Goal: Transaction & Acquisition: Book appointment/travel/reservation

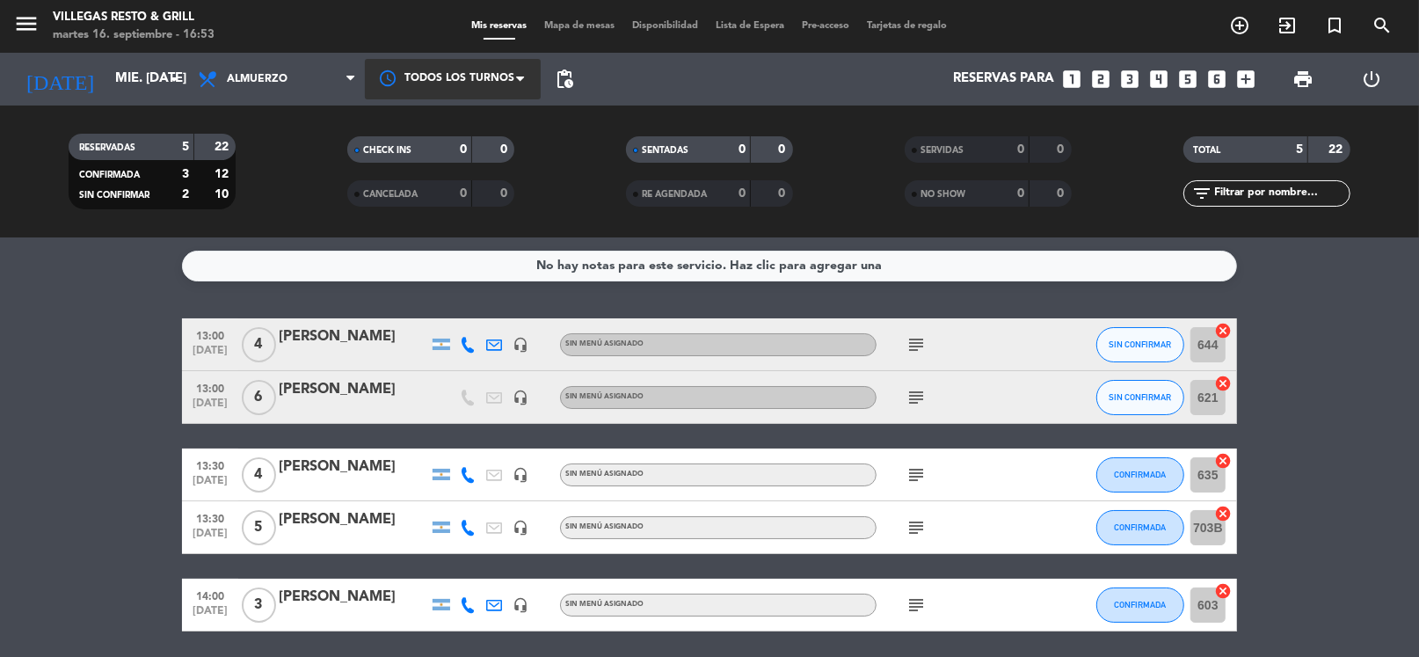
click at [485, 62] on div at bounding box center [453, 79] width 176 height 40
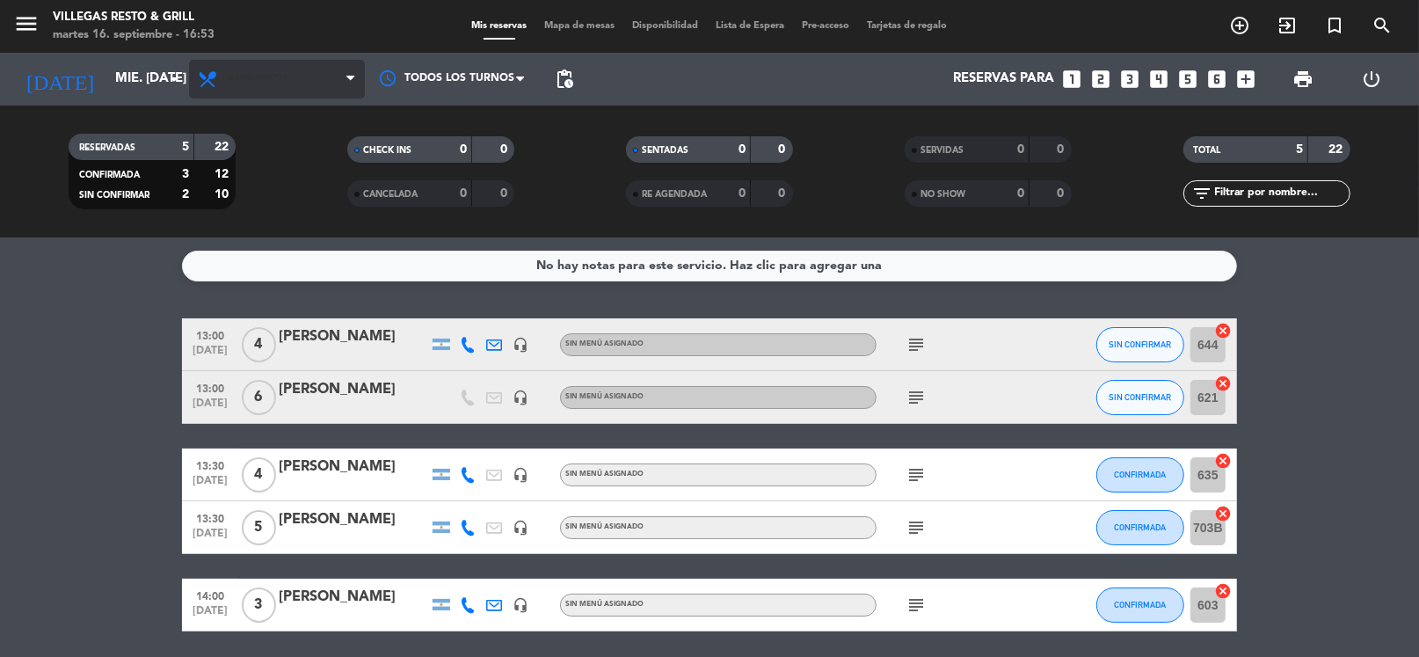
drag, startPoint x: 329, startPoint y: 198, endPoint x: 298, endPoint y: 96, distance: 106.5
click at [329, 197] on filter-checkbox "CANCELADA 0 0" at bounding box center [431, 193] width 279 height 26
click at [296, 94] on span "Almuerzo" at bounding box center [277, 79] width 176 height 39
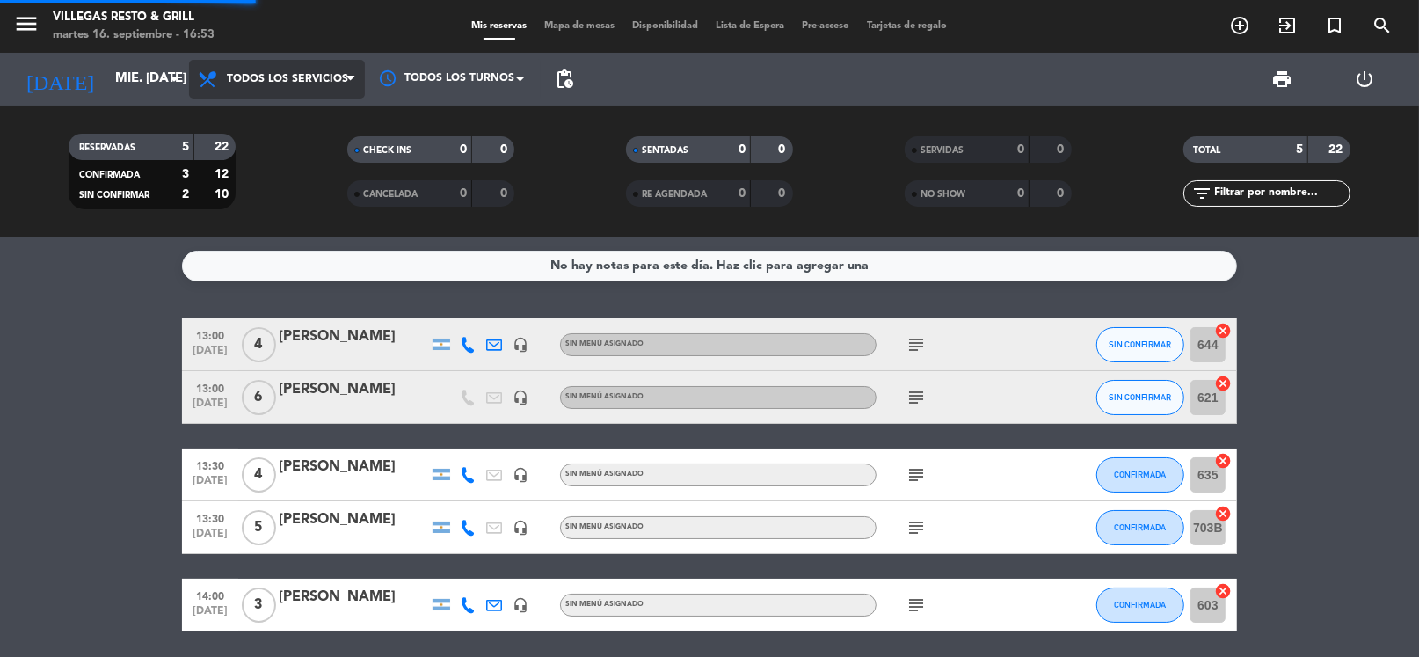
click at [285, 135] on div "menu Villegas Resto & Grill martes 16. septiembre - 16:53 Mis reservas Mapa de …" at bounding box center [709, 118] width 1419 height 237
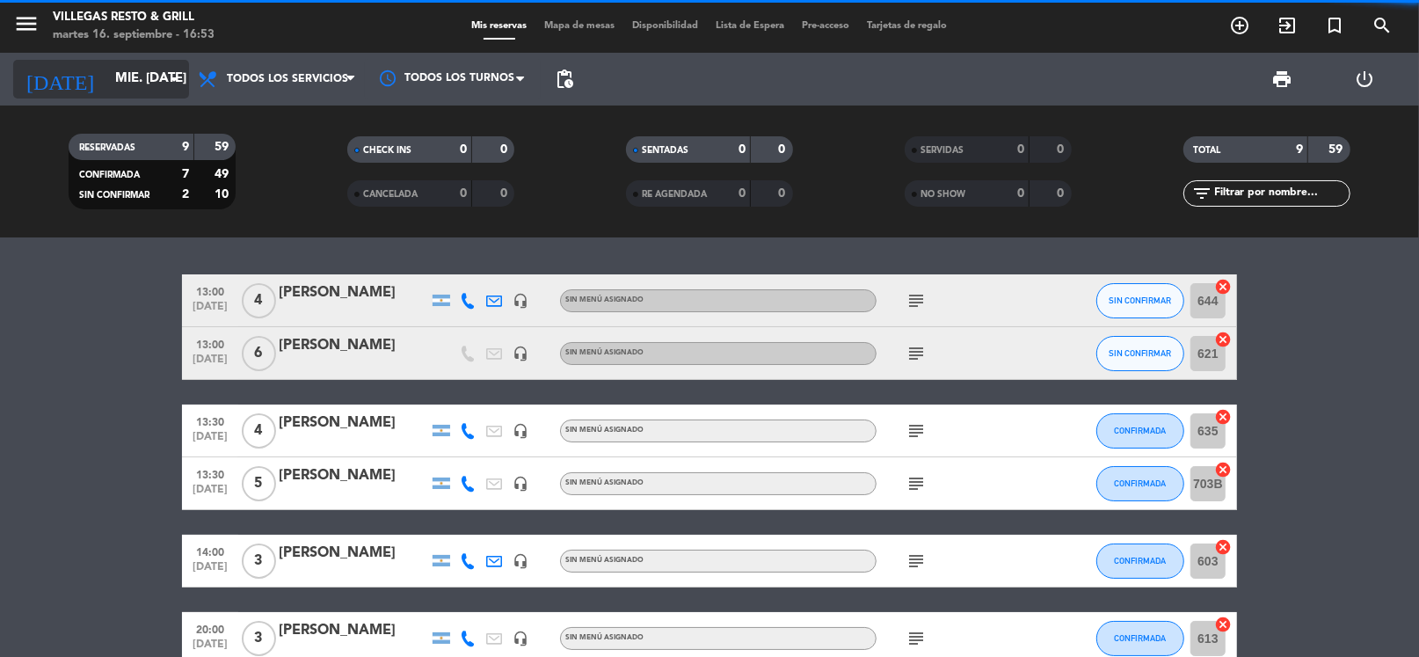
click at [148, 81] on input "mié. [DATE]" at bounding box center [191, 78] width 171 height 33
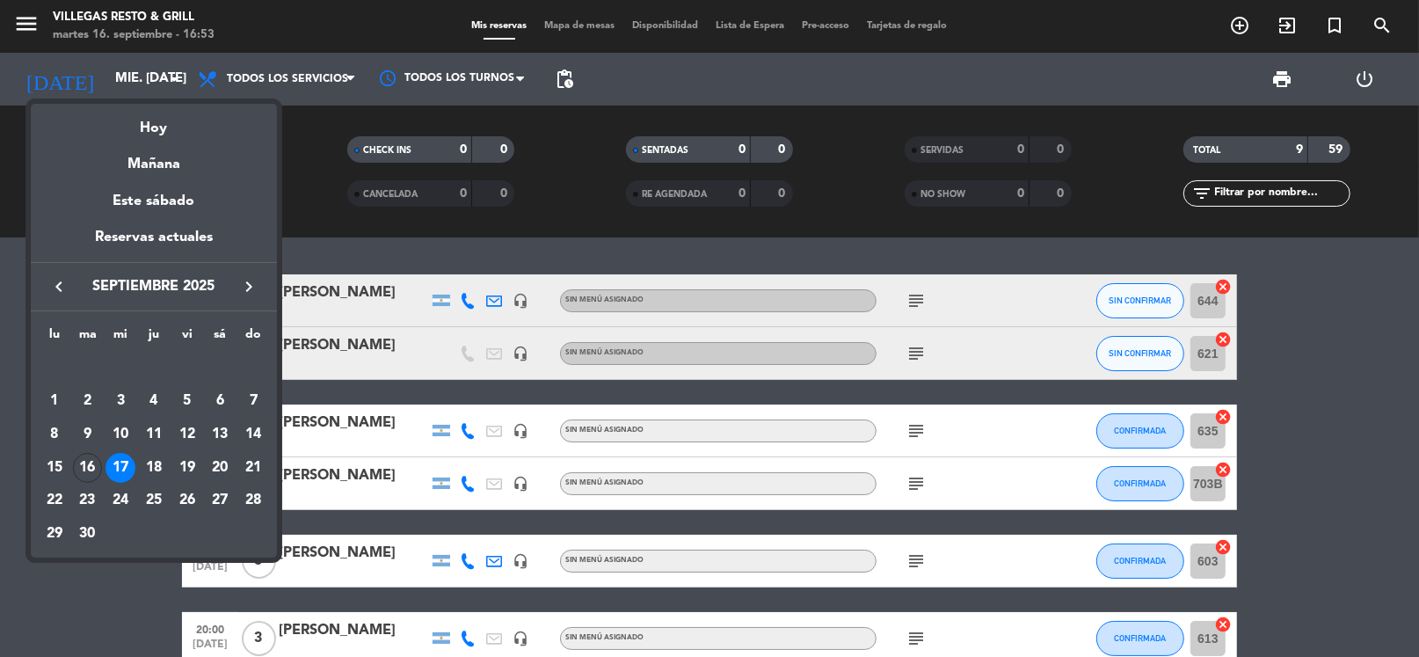
drag, startPoint x: 193, startPoint y: 561, endPoint x: 183, endPoint y: 562, distance: 9.7
click at [183, 562] on div at bounding box center [709, 328] width 1419 height 657
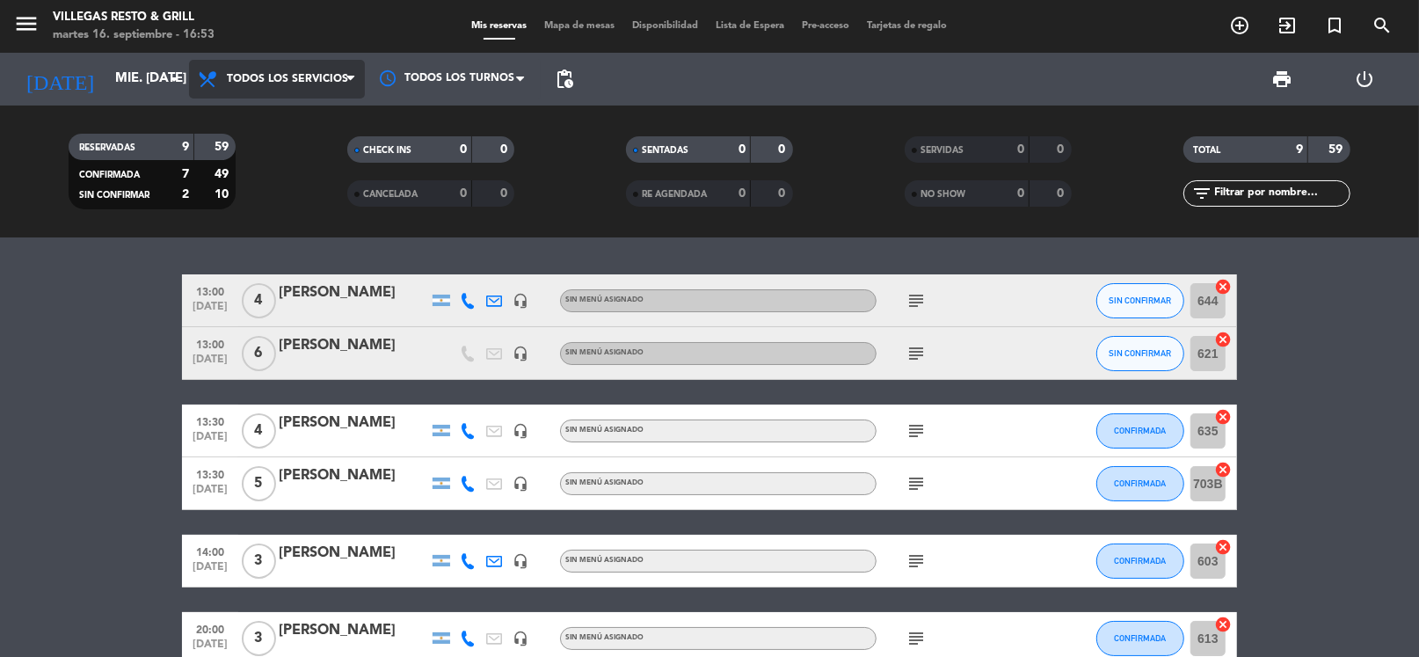
click at [240, 69] on span "Todos los servicios" at bounding box center [277, 79] width 176 height 39
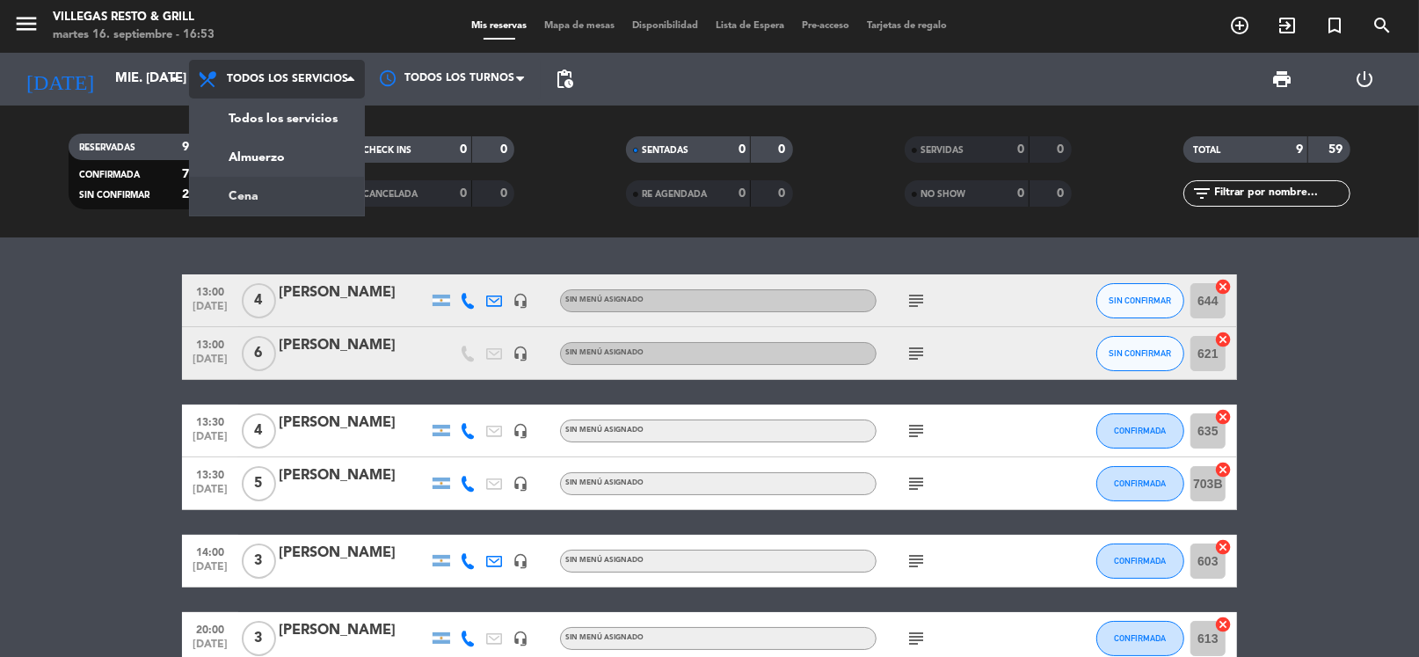
click at [283, 211] on div "menu Villegas Resto & Grill martes 16. septiembre - 16:53 Mis reservas Mapa de …" at bounding box center [709, 118] width 1419 height 237
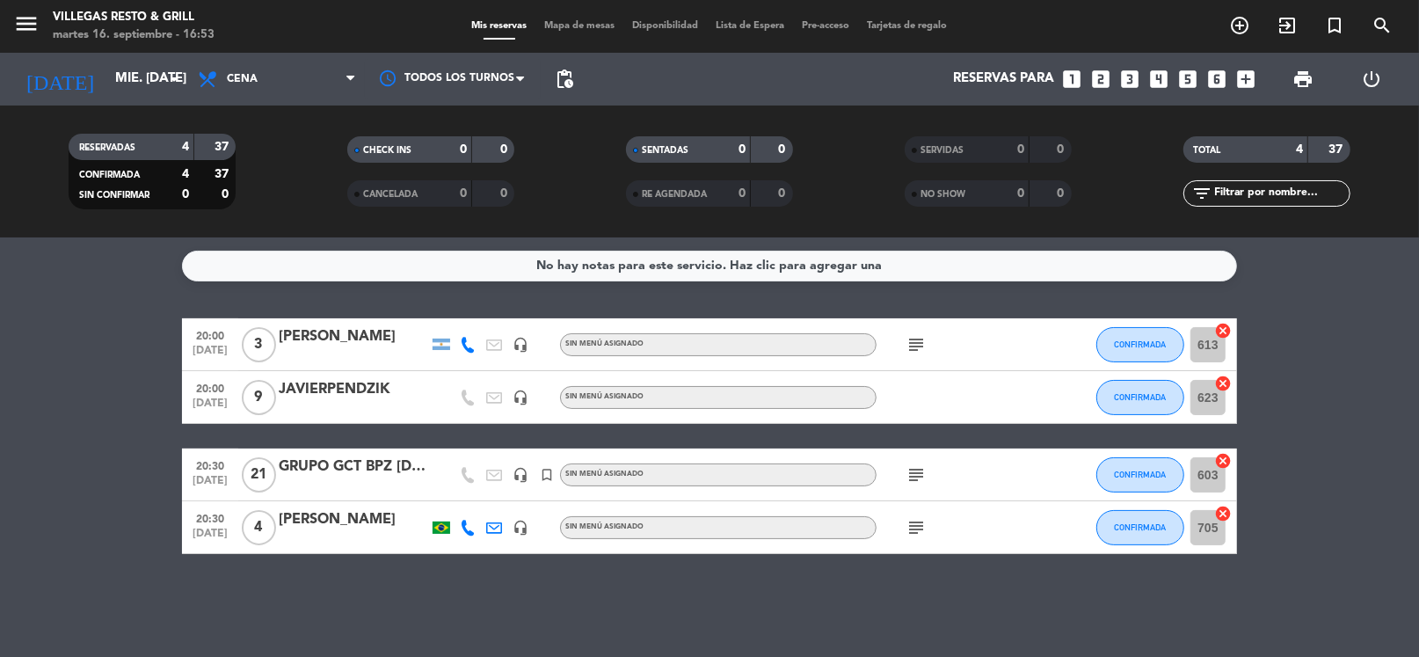
click at [253, 295] on div "No hay notas para este servicio. Haz clic para agregar una 20:00 [DATE] 3 [PERS…" at bounding box center [709, 446] width 1419 height 419
click at [106, 78] on input "mié. [DATE]" at bounding box center [191, 78] width 171 height 33
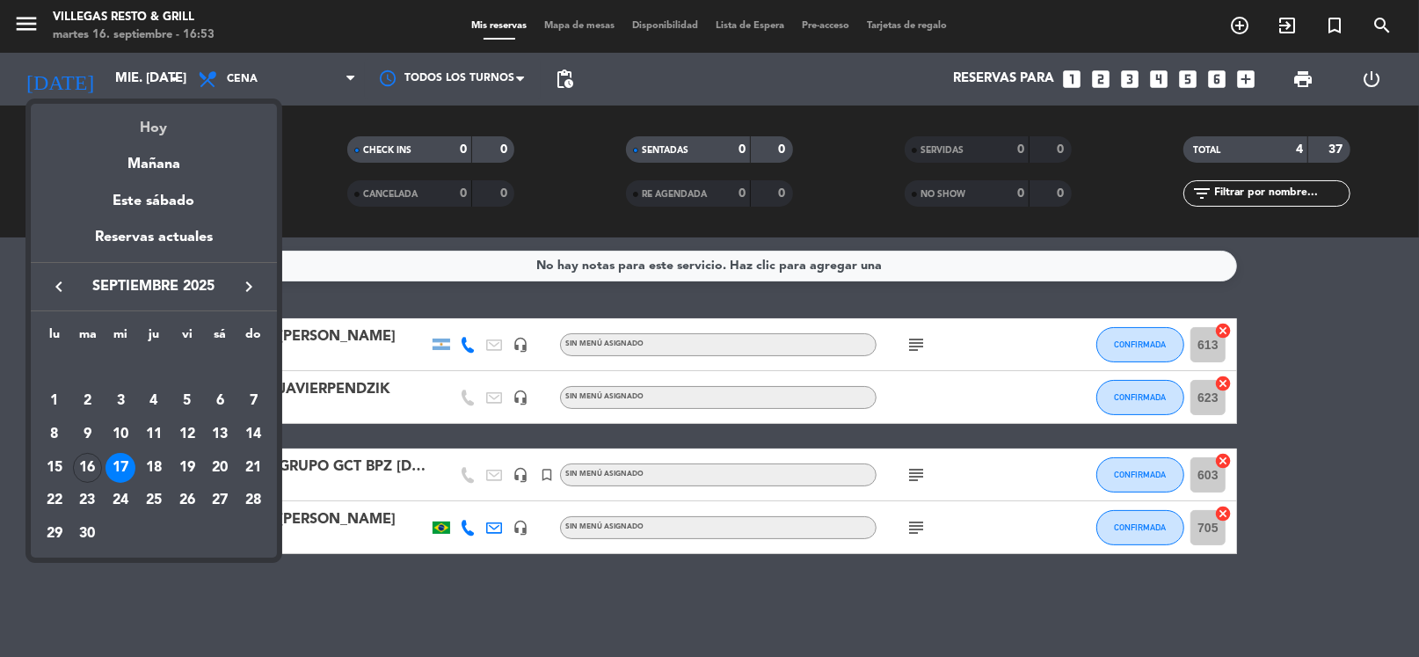
click at [148, 128] on div "Hoy" at bounding box center [154, 122] width 246 height 36
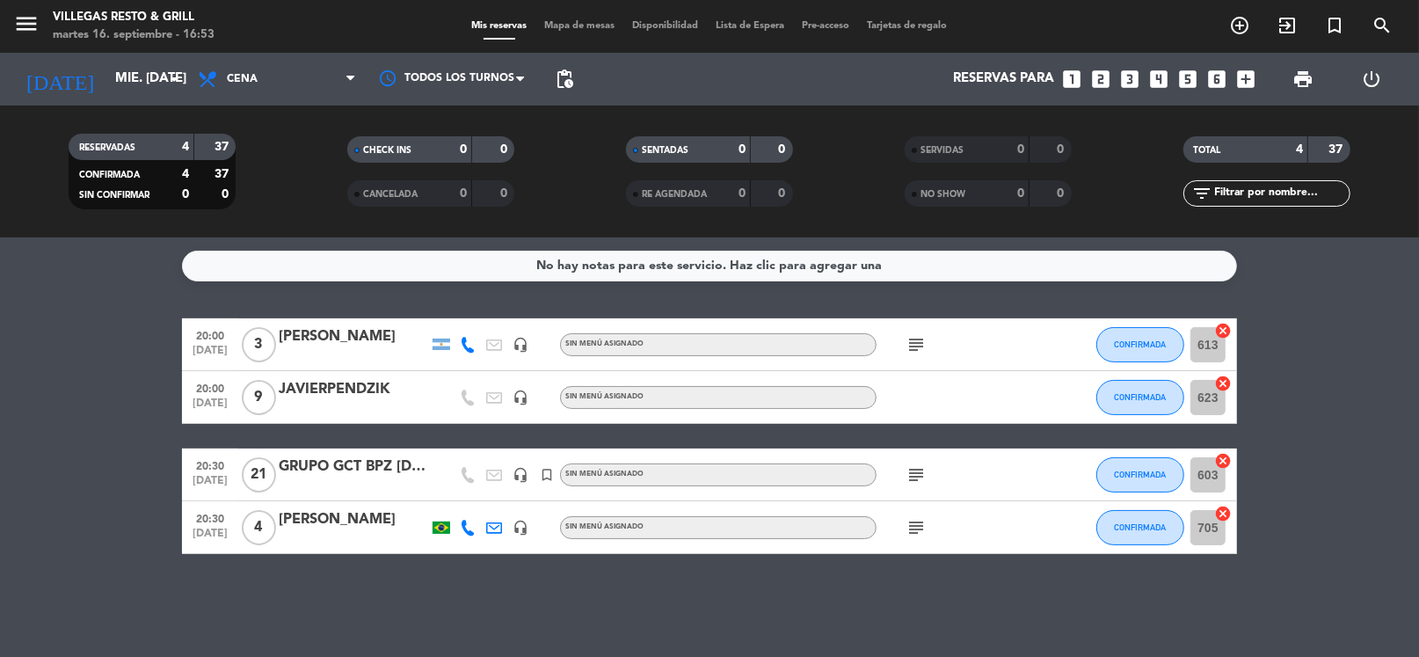
type input "[DATE] sep."
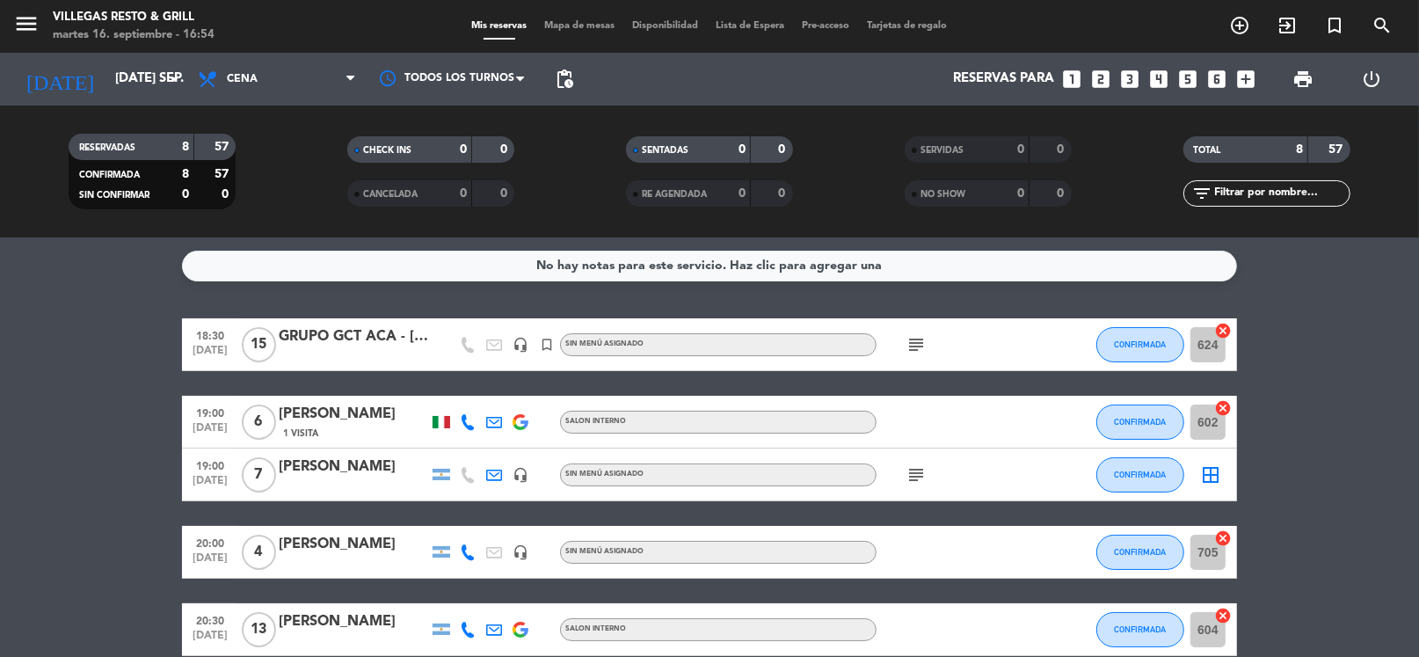
click at [1325, 329] on bookings-row "18:30 [DATE] GRUPO GCT ACA - [DATE] headset_mic turned_in_not Sin menú asignado…" at bounding box center [709, 590] width 1419 height 545
click at [1154, 96] on div "Reservas para looks_one looks_two looks_3 looks_4 looks_5 looks_6 add_box" at bounding box center [922, 79] width 681 height 53
click at [1245, 82] on icon "add_box" at bounding box center [1245, 79] width 23 height 23
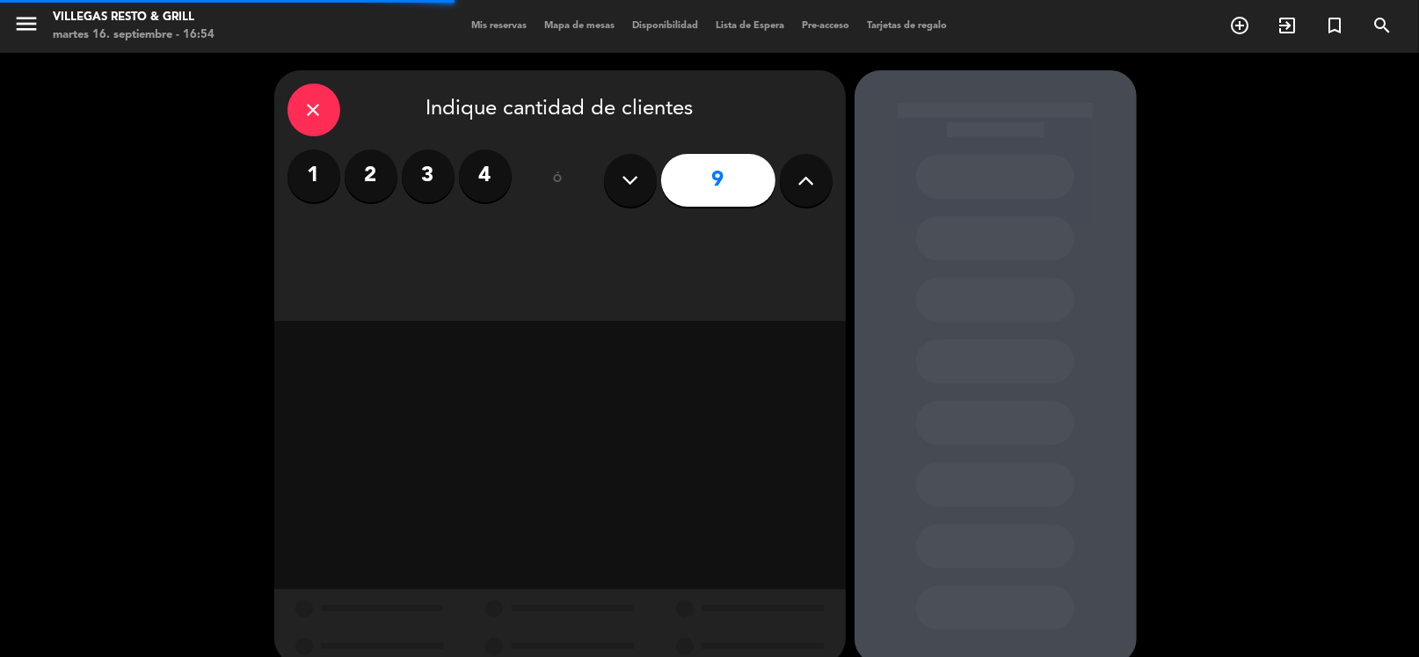
click at [797, 167] on icon at bounding box center [805, 180] width 17 height 26
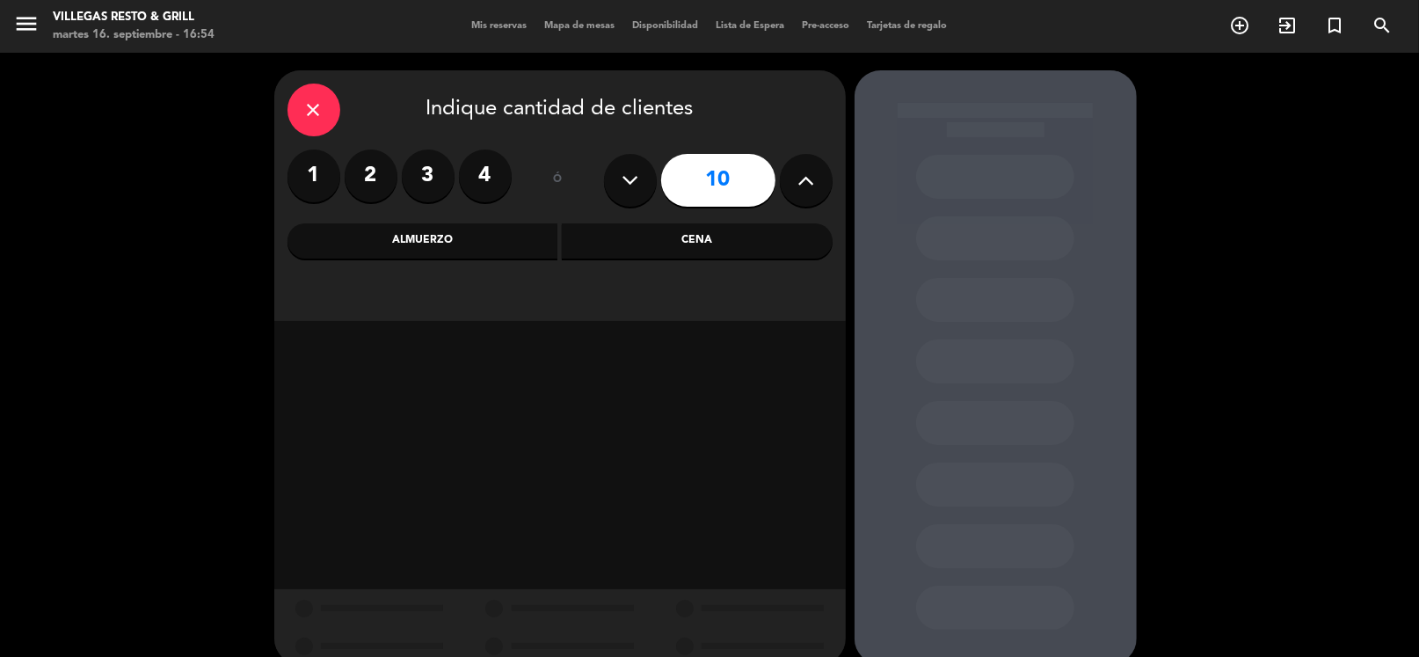
click at [797, 167] on icon at bounding box center [805, 180] width 17 height 26
type input "12"
click at [546, 164] on div "ó" at bounding box center [557, 180] width 57 height 62
click at [606, 242] on div "Cena" at bounding box center [697, 240] width 271 height 35
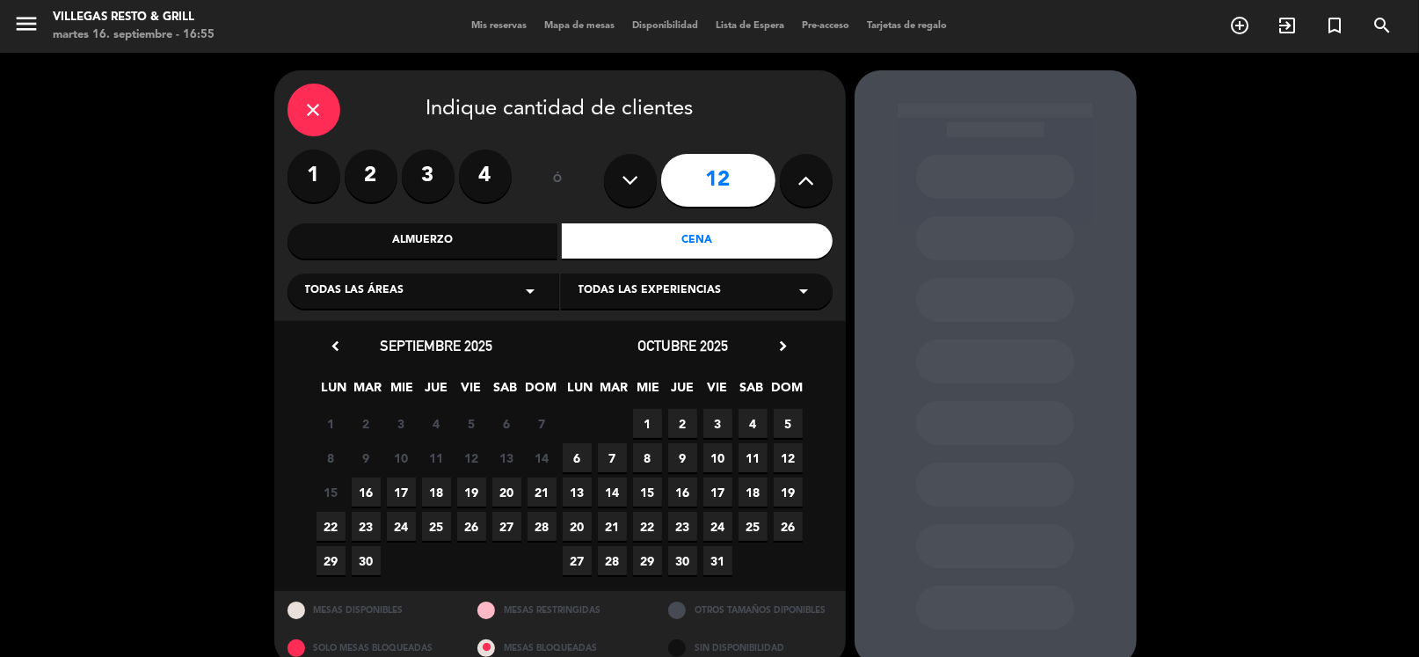
click at [402, 491] on span "17" at bounding box center [401, 491] width 29 height 29
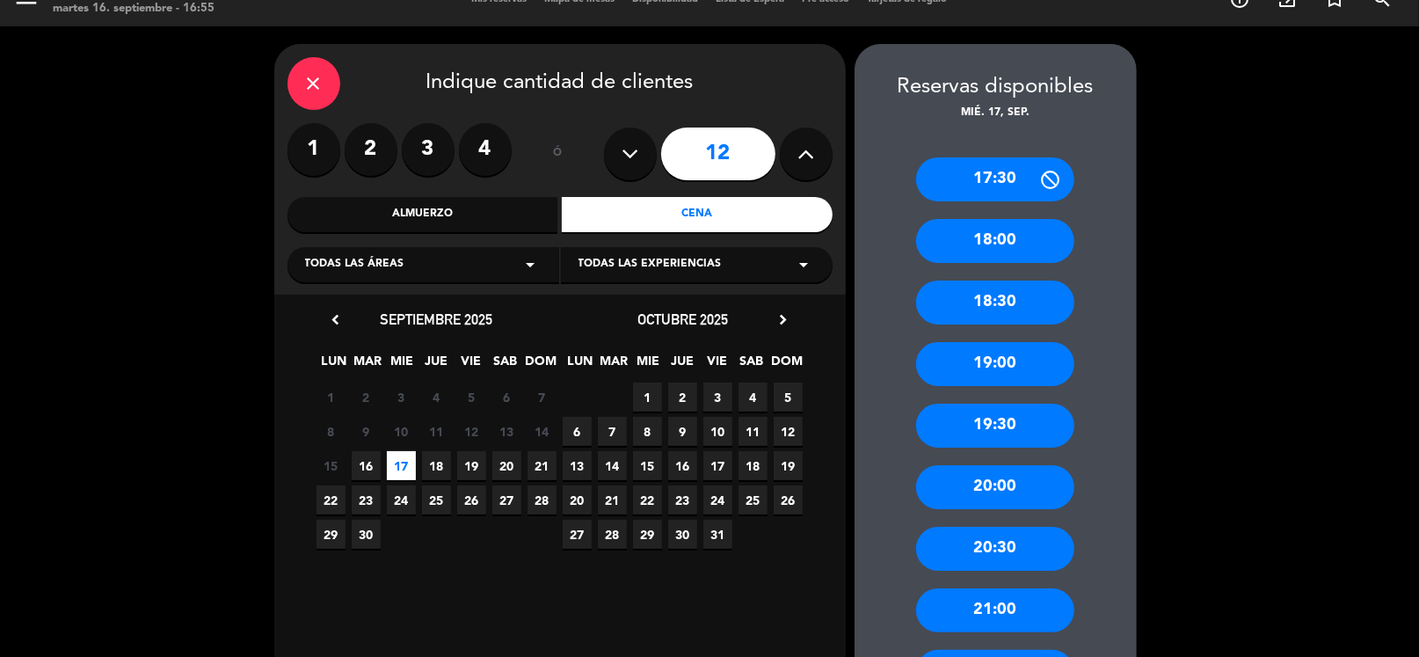
click at [1013, 428] on div "19:30" at bounding box center [995, 426] width 158 height 44
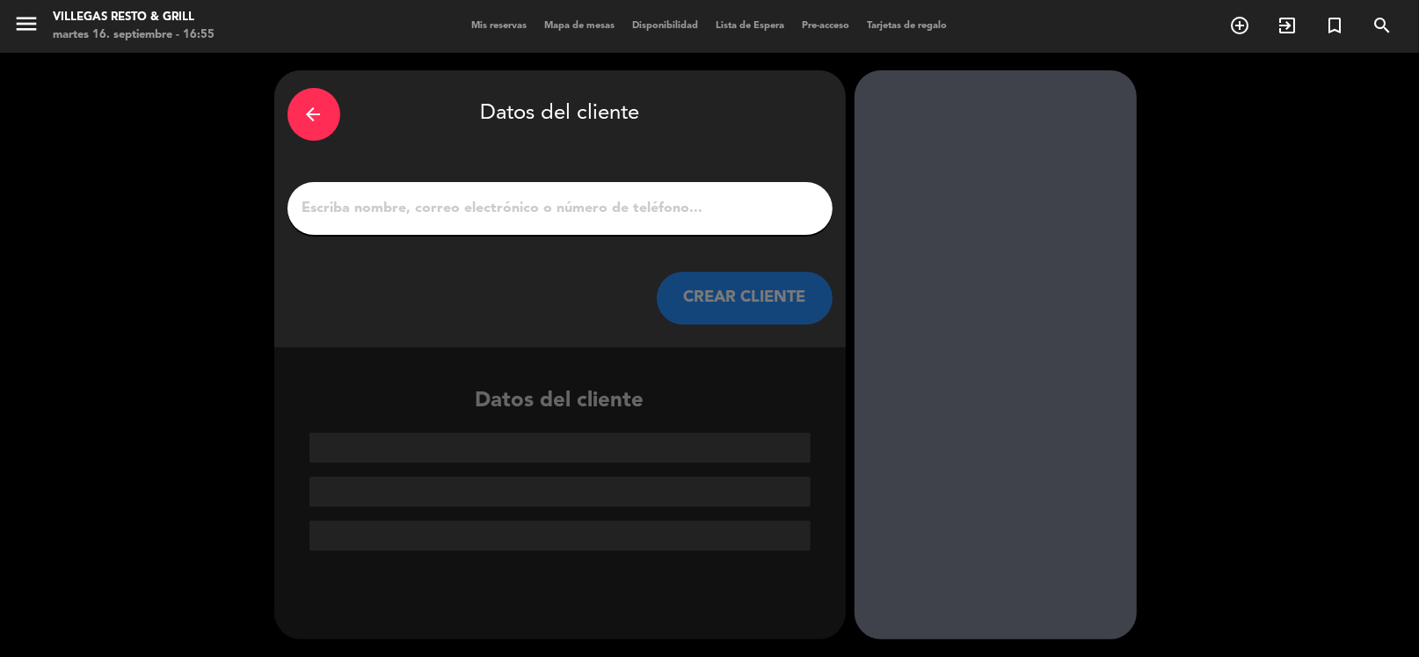
scroll to position [0, 0]
click at [536, 200] on input "1" at bounding box center [560, 208] width 519 height 25
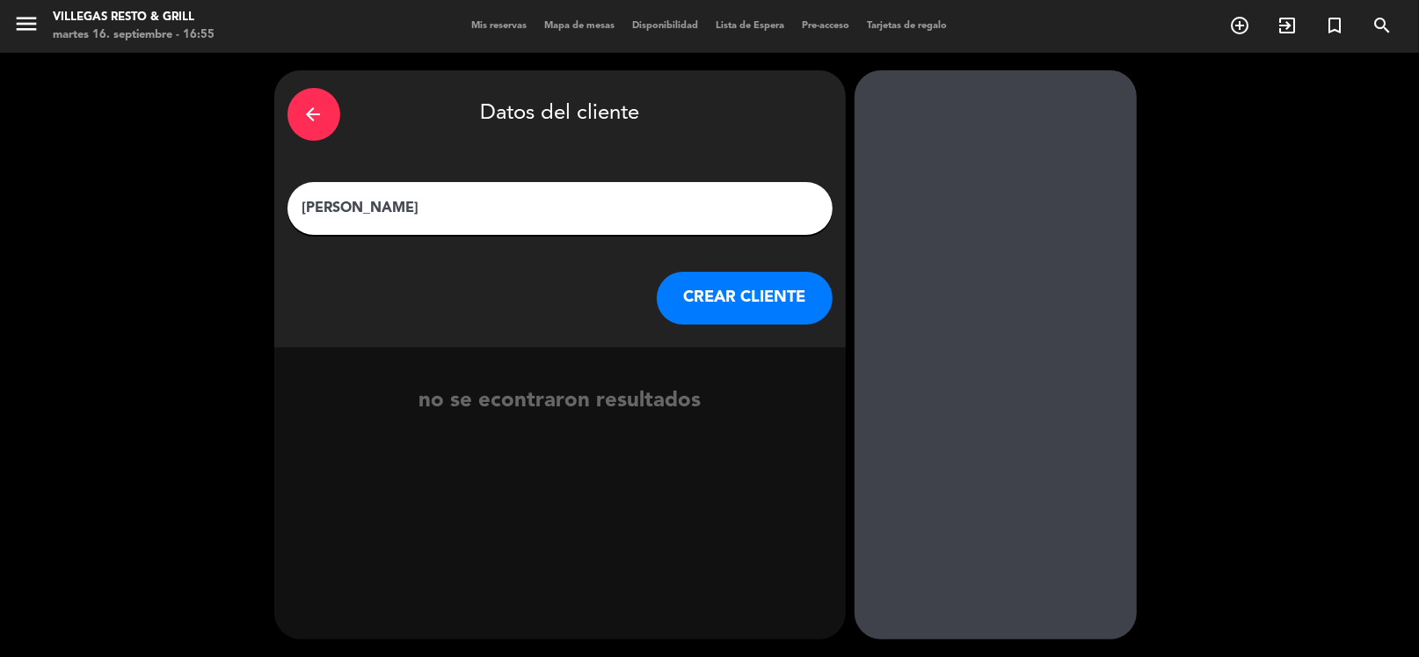
type input "[PERSON_NAME]"
click at [724, 299] on button "CREAR CLIENTE" at bounding box center [745, 298] width 176 height 53
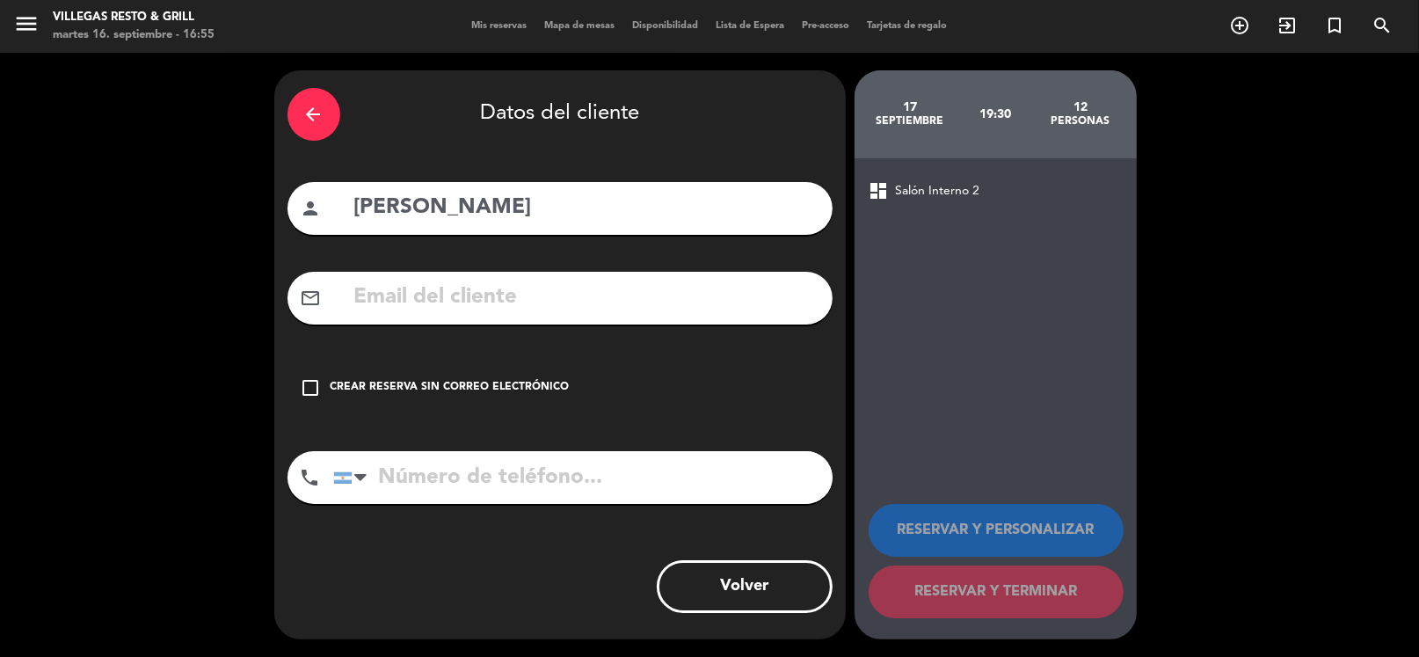
click at [493, 476] on input "tel" at bounding box center [582, 477] width 499 height 53
type input "1128110707"
click at [317, 385] on icon "check_box_outline_blank" at bounding box center [311, 387] width 21 height 21
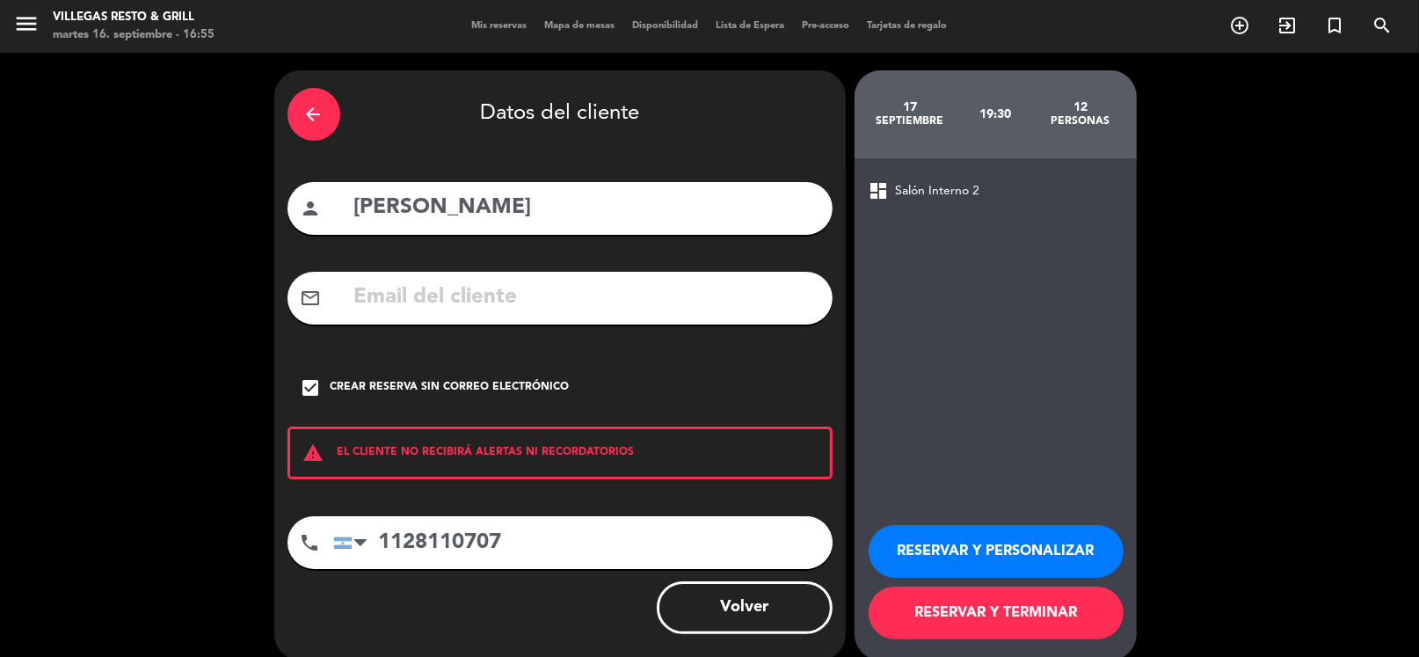
click at [940, 543] on button "RESERVAR Y PERSONALIZAR" at bounding box center [996, 551] width 255 height 53
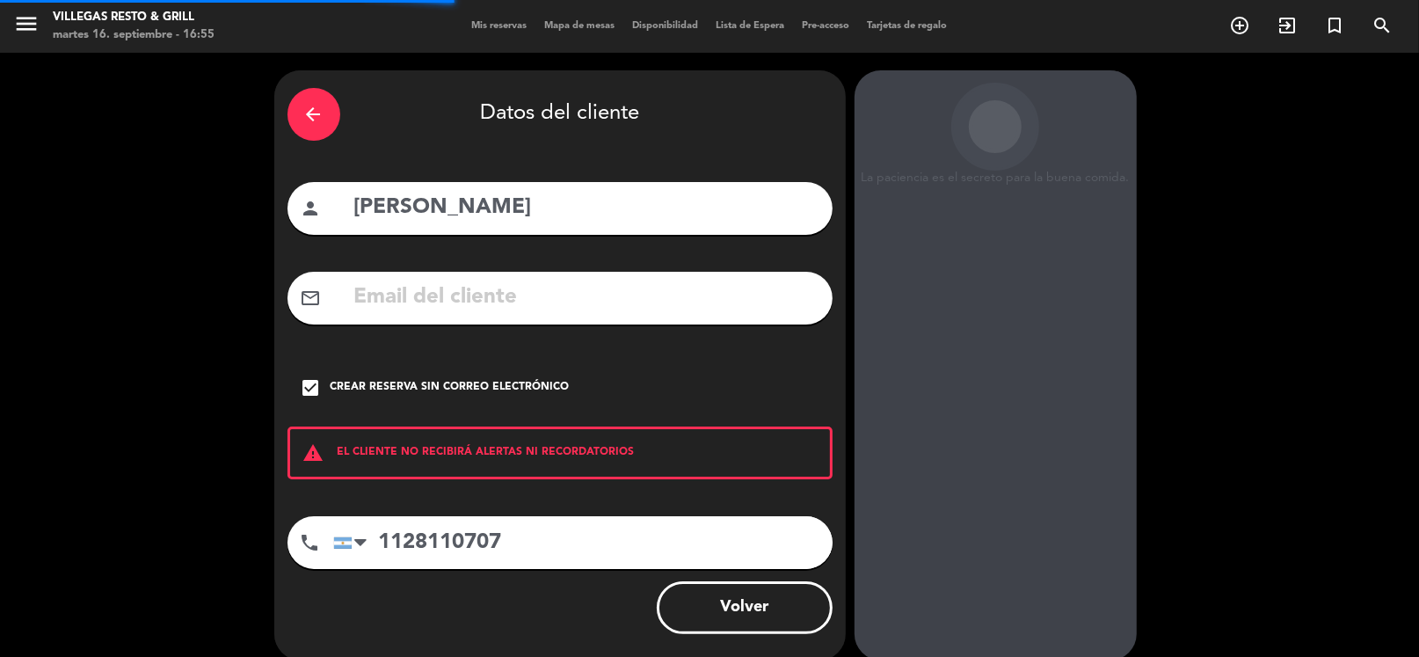
scroll to position [46, 0]
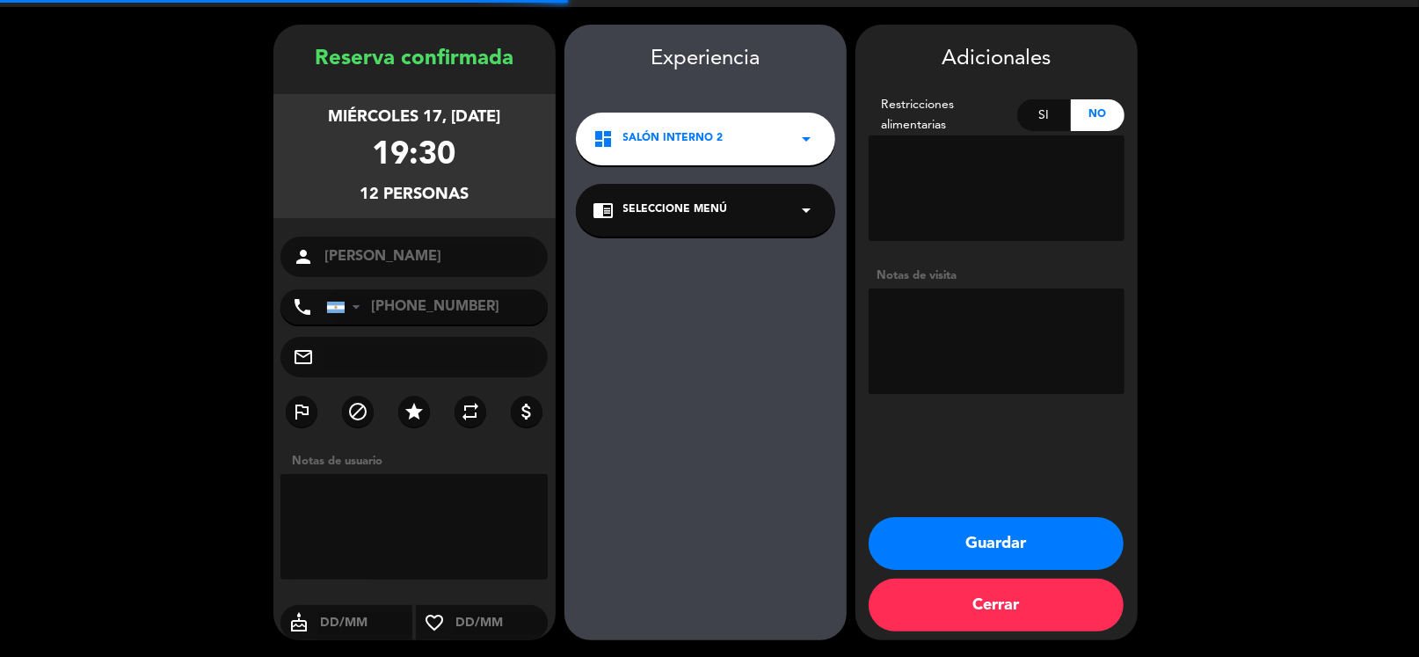
click at [971, 301] on textarea at bounding box center [997, 340] width 256 height 105
click at [980, 298] on textarea at bounding box center [997, 340] width 256 height 105
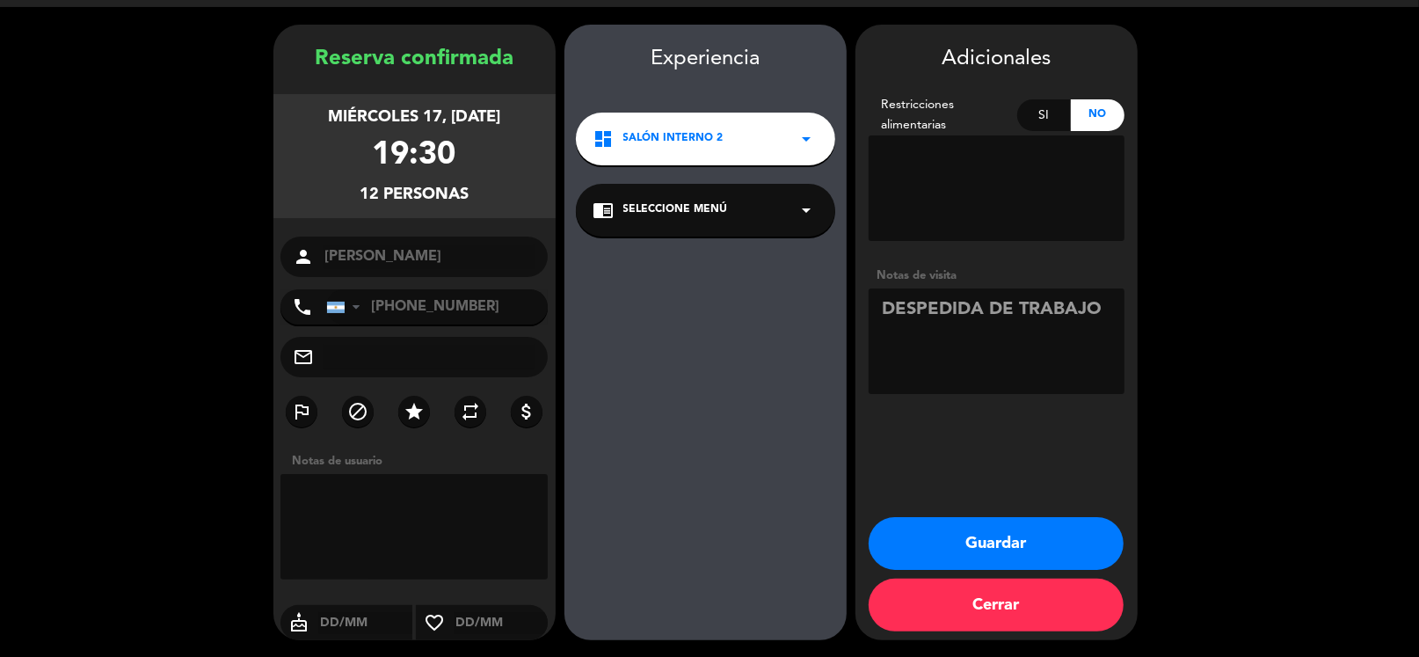
click at [1008, 249] on div "Adicionales Restricciones alimentarias Si No Notas de visita" at bounding box center [996, 221] width 282 height 359
click at [972, 254] on div "Adicionales Restricciones alimentarias Si No Notas de visita" at bounding box center [996, 221] width 282 height 359
click at [968, 254] on div "Adicionales Restricciones alimentarias Si No Notas de visita" at bounding box center [996, 221] width 282 height 359
drag, startPoint x: 957, startPoint y: 277, endPoint x: 854, endPoint y: 282, distance: 103.9
click at [854, 282] on booking-confirmed "Reserva confirmada miércoles 17, [DATE] 19:30 12 personas person [GEOGRAPHIC_DA…" at bounding box center [710, 332] width 1384 height 615
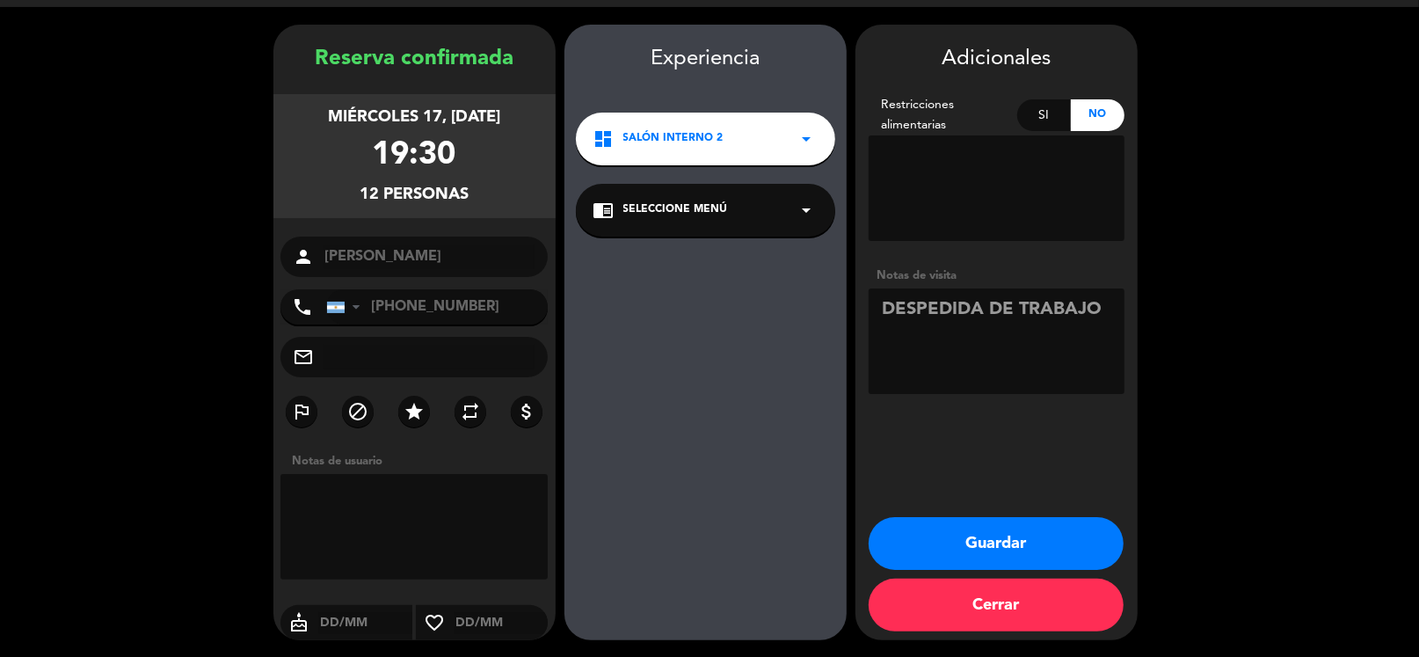
click at [888, 257] on div "Adicionales Restricciones alimentarias Si No Notas de visita" at bounding box center [996, 221] width 282 height 359
click at [898, 329] on textarea at bounding box center [997, 340] width 256 height 105
click at [820, 363] on div "Experiencia dashboard Salón Interno 2 arrow_drop_down chrome_reader_mode Selecc…" at bounding box center [705, 349] width 282 height 615
click at [898, 325] on textarea at bounding box center [997, 340] width 256 height 105
drag, startPoint x: 1057, startPoint y: 436, endPoint x: 841, endPoint y: 415, distance: 216.4
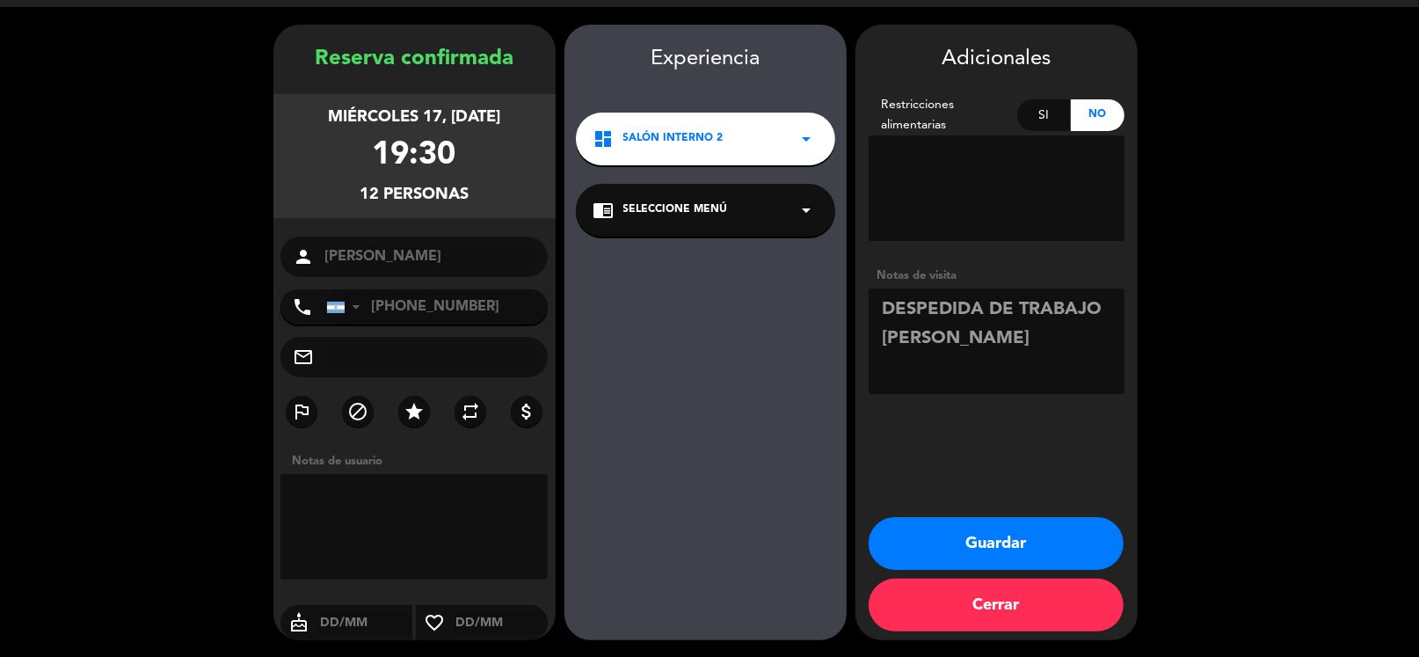
click at [1057, 434] on div "Adicionales Restricciones alimentarias Si No Notas de visita Guardar Cerrar" at bounding box center [996, 332] width 282 height 615
click at [856, 356] on div "Adicionales Restricciones alimentarias Si No Notas de visita" at bounding box center [996, 221] width 282 height 359
click at [849, 367] on booking-confirmed "Reserva confirmada miércoles 17, [DATE] 19:30 12 personas person [GEOGRAPHIC_DA…" at bounding box center [710, 332] width 1384 height 615
click at [418, 324] on input "[PHONE_NUMBER]" at bounding box center [437, 306] width 222 height 35
click at [420, 324] on input "[PHONE_NUMBER]" at bounding box center [437, 306] width 222 height 35
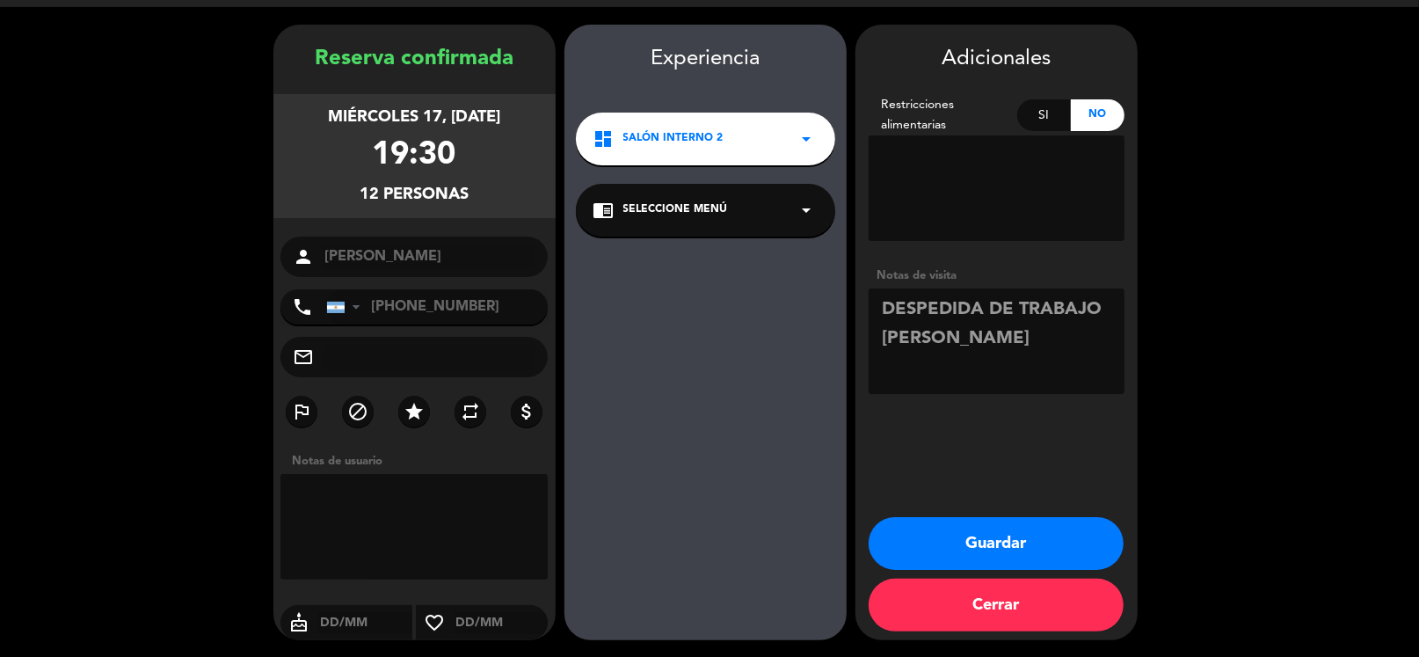
click at [420, 324] on input "[PHONE_NUMBER]" at bounding box center [437, 306] width 222 height 35
click at [782, 326] on div "Experiencia dashboard Salón Interno 2 arrow_drop_down chrome_reader_mode Selecc…" at bounding box center [705, 349] width 282 height 615
click at [940, 344] on textarea at bounding box center [997, 340] width 256 height 105
type textarea "DESPEDIDA DE TRABAJO [PERSON_NAME]"
click at [1013, 528] on button "Guardar" at bounding box center [996, 543] width 255 height 53
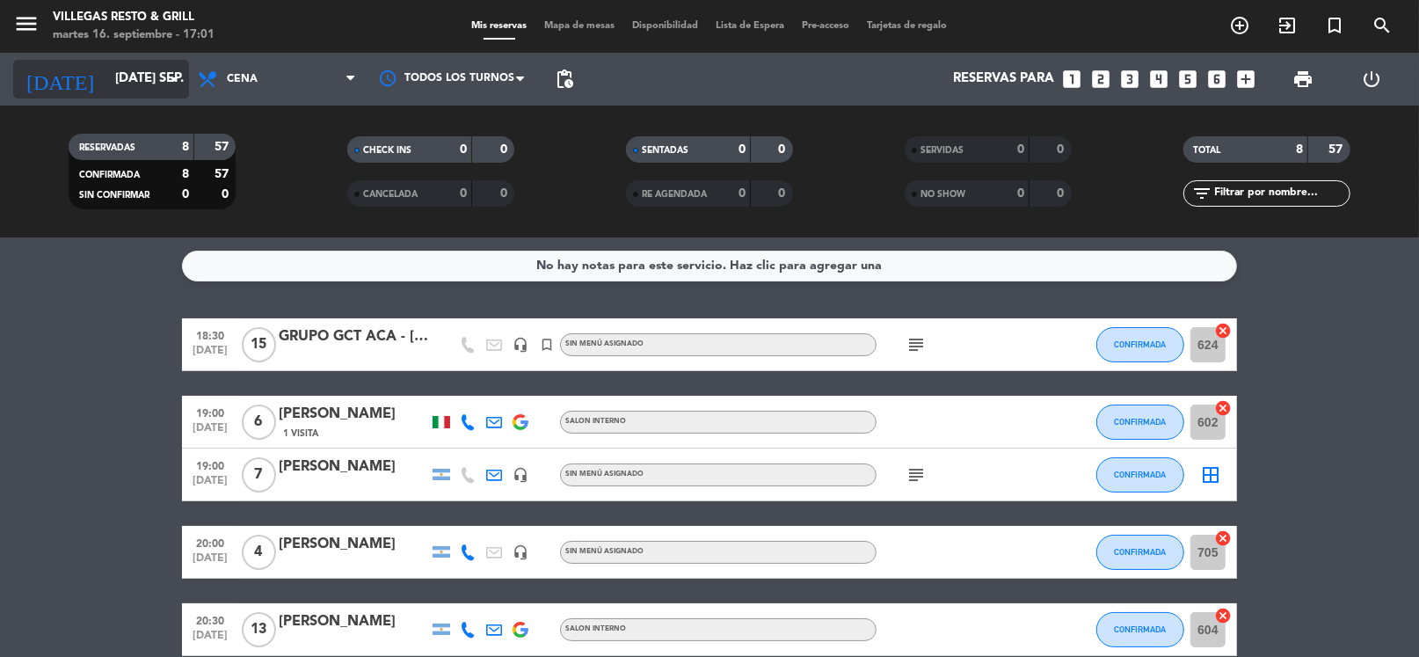
click at [106, 75] on input "[DATE] sep." at bounding box center [191, 78] width 171 height 33
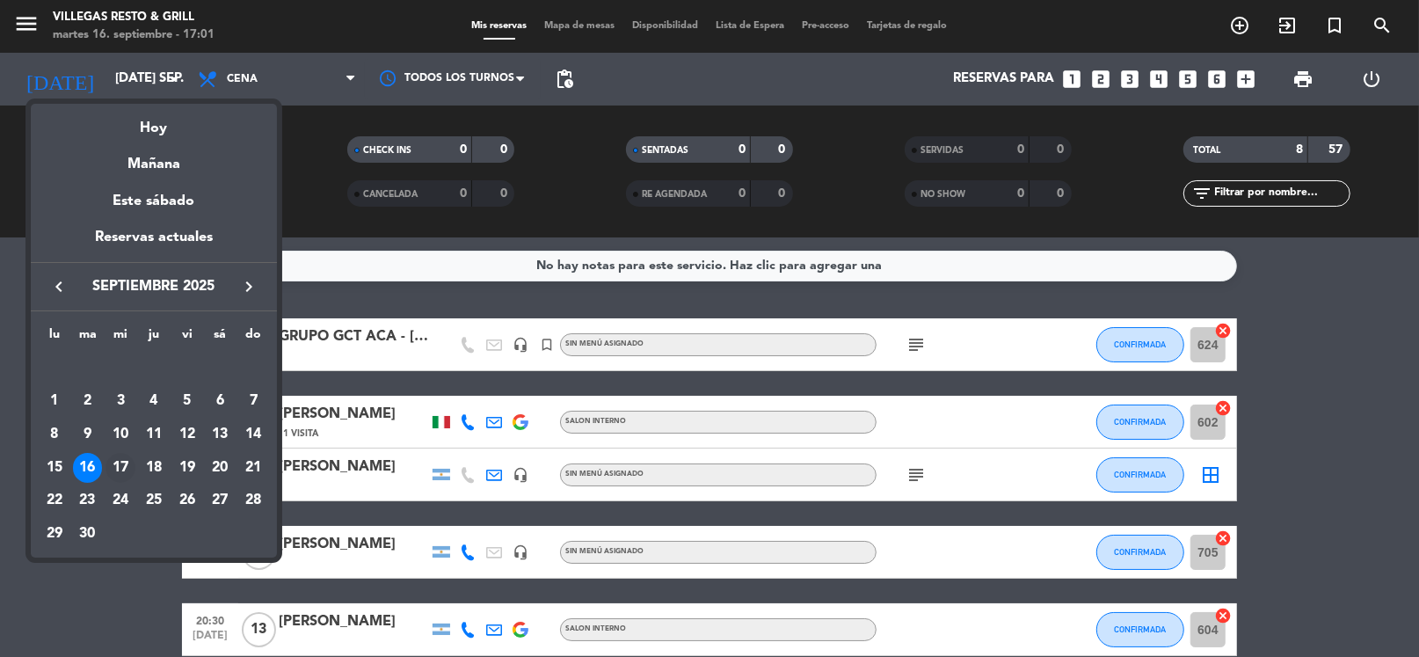
click at [120, 458] on div "17" at bounding box center [120, 468] width 30 height 30
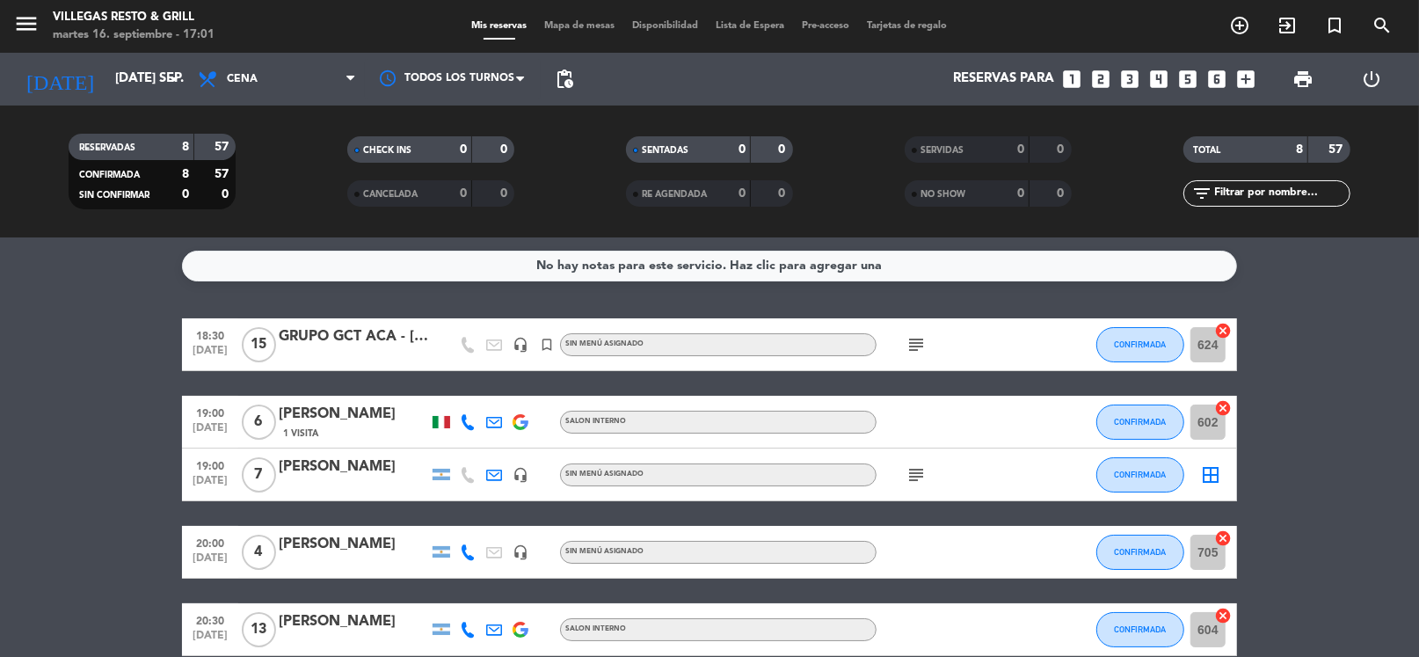
type input "mié. [DATE]"
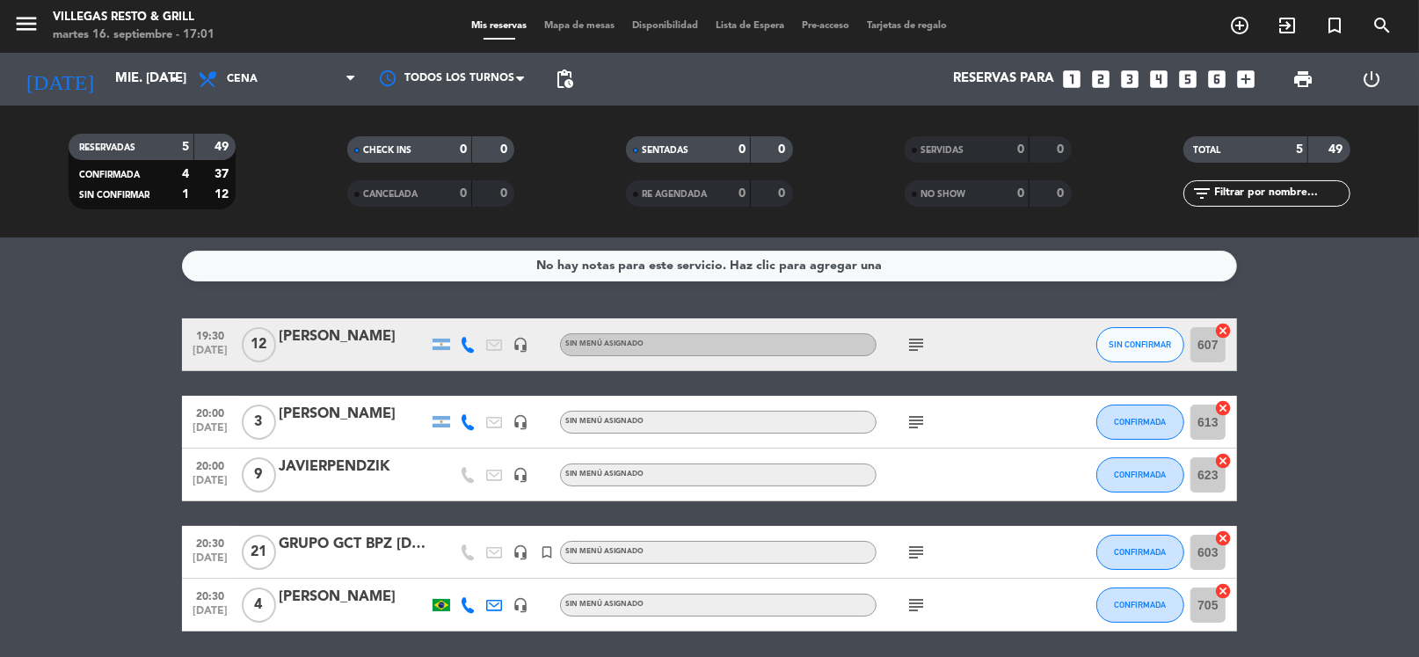
click at [920, 338] on icon "subject" at bounding box center [915, 344] width 21 height 21
drag, startPoint x: 351, startPoint y: 298, endPoint x: 372, endPoint y: 309, distance: 23.6
click at [351, 300] on div "No hay notas para este servicio. Haz clic para agregar una 19:30 [DATE] [PERSON…" at bounding box center [709, 446] width 1419 height 419
